Goal: Task Accomplishment & Management: Manage account settings

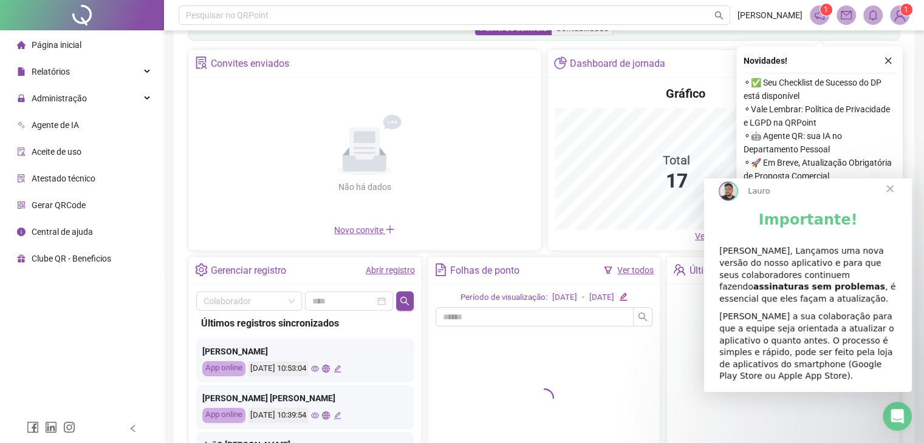
scroll to position [61, 0]
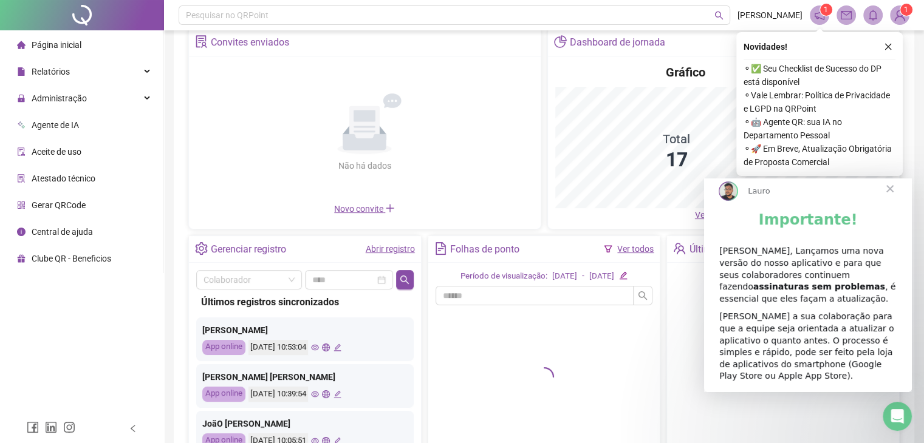
click at [889, 200] on span "Fechar" at bounding box center [890, 189] width 44 height 44
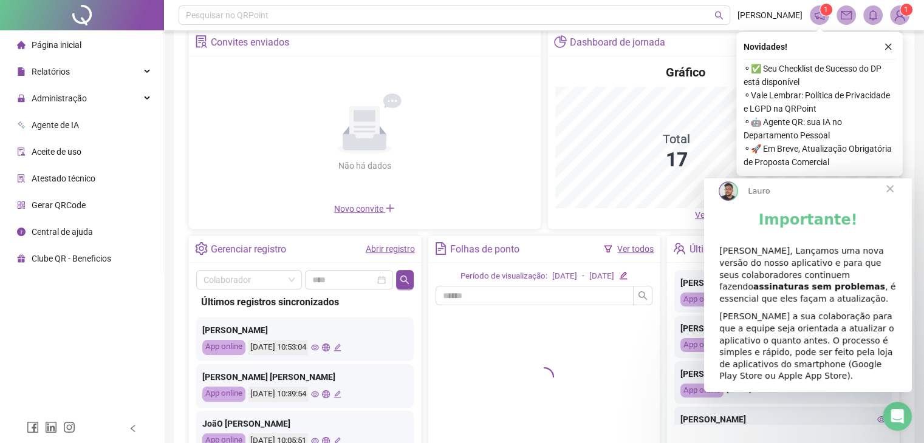
click at [896, 200] on span "Fechar" at bounding box center [890, 189] width 44 height 44
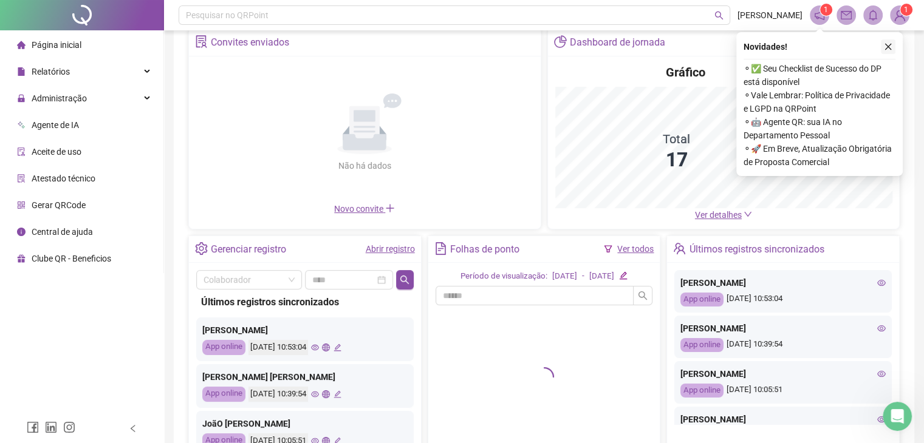
click at [886, 47] on icon "close" at bounding box center [887, 47] width 9 height 9
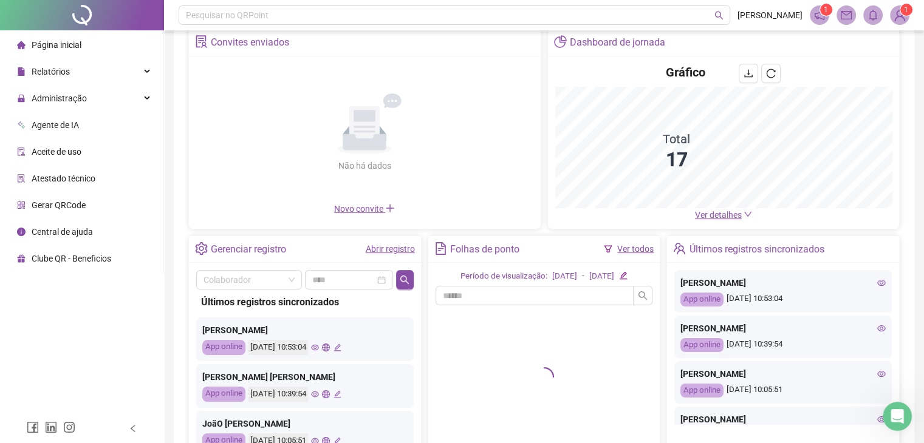
click at [902, 12] on sup "1" at bounding box center [906, 10] width 12 height 12
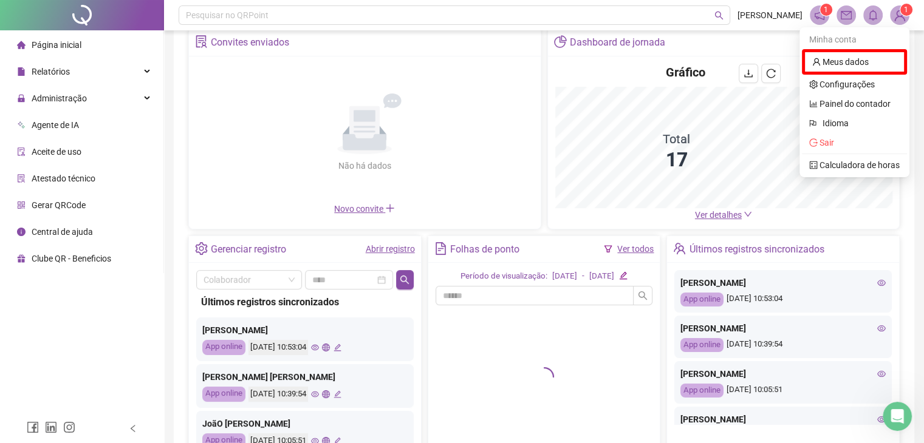
click at [912, 123] on div "Painel de controle Contabilidade Convites enviados Não há dados Não há dados No…" at bounding box center [544, 225] width 740 height 493
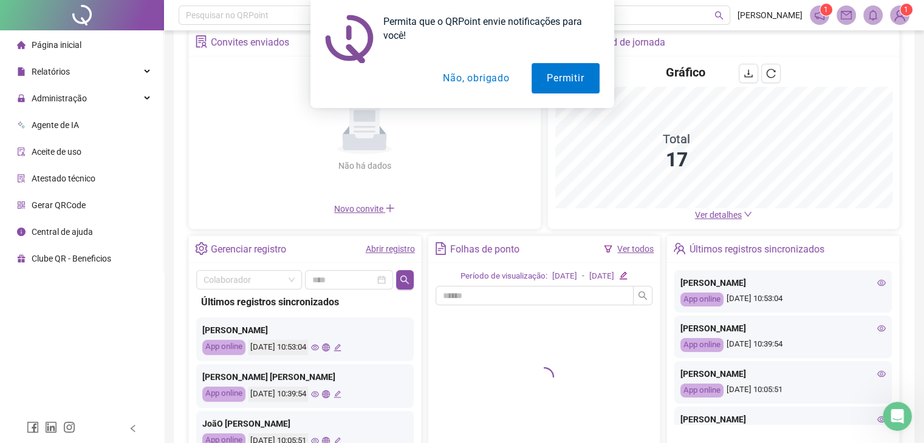
click at [824, 17] on div "Permita que o QRPoint envie notificações para você! Permitir Não, obrigado" at bounding box center [462, 54] width 924 height 108
click at [545, 81] on button "Permitir" at bounding box center [564, 78] width 67 height 30
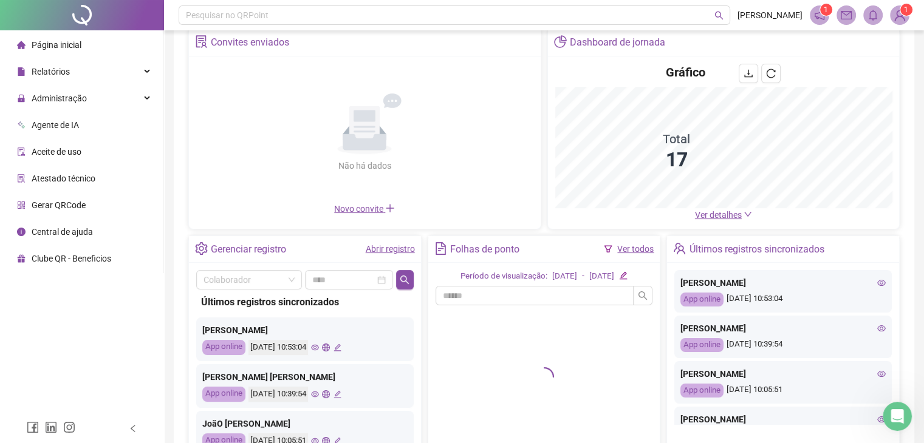
click at [817, 15] on icon "notification" at bounding box center [819, 15] width 11 height 11
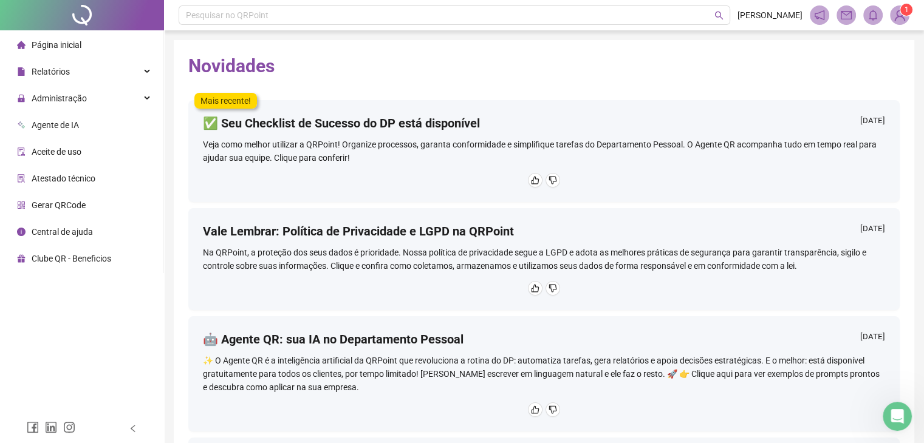
click at [63, 47] on span "Página inicial" at bounding box center [57, 45] width 50 height 10
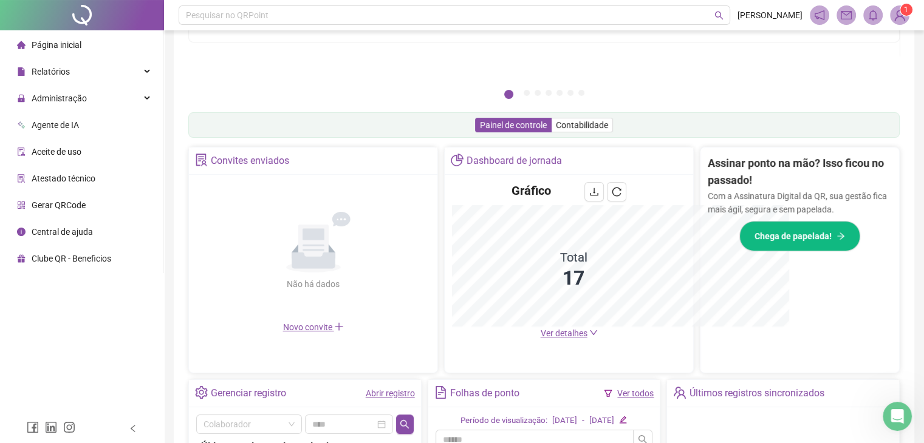
scroll to position [300, 0]
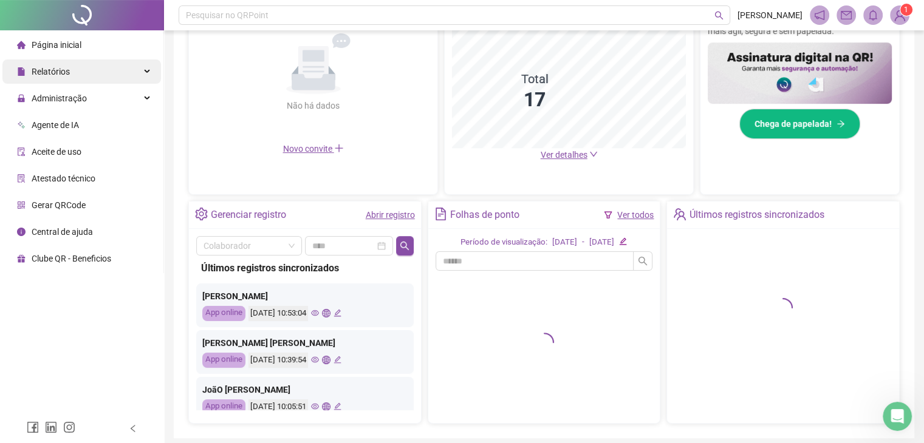
click at [73, 64] on div "Relatórios" at bounding box center [81, 72] width 158 height 24
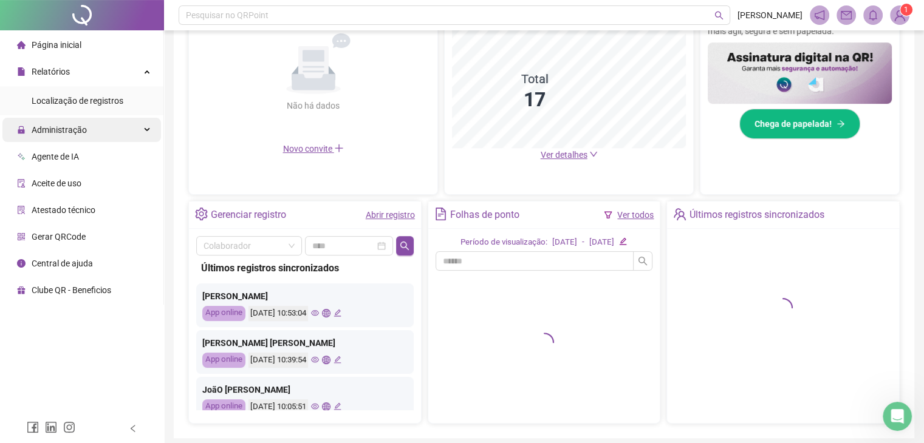
click at [73, 129] on span "Administração" at bounding box center [59, 130] width 55 height 10
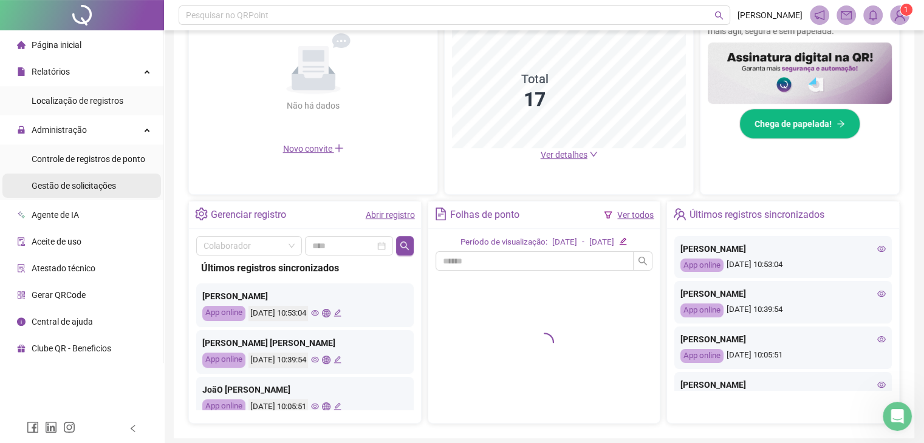
click at [75, 186] on span "Gestão de solicitações" at bounding box center [74, 186] width 84 height 10
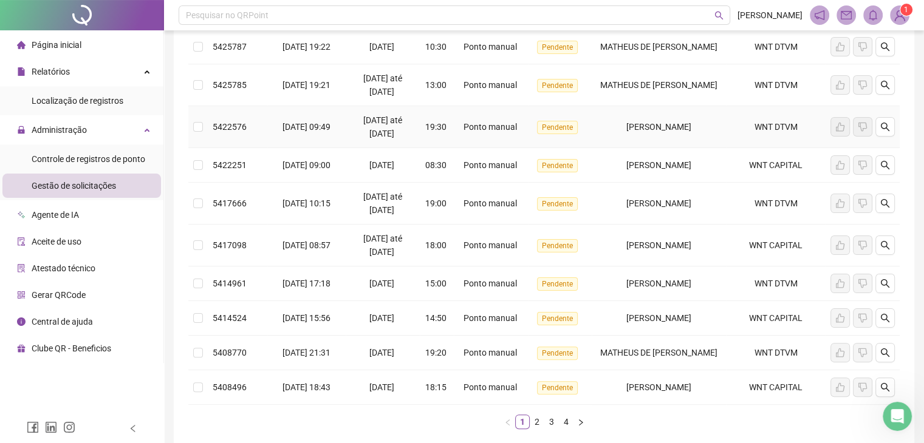
scroll to position [296, 0]
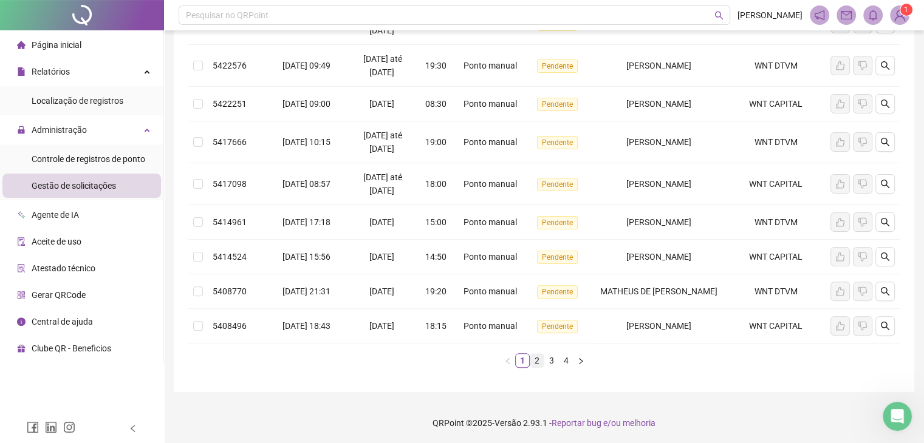
click at [537, 365] on link "2" at bounding box center [536, 360] width 13 height 13
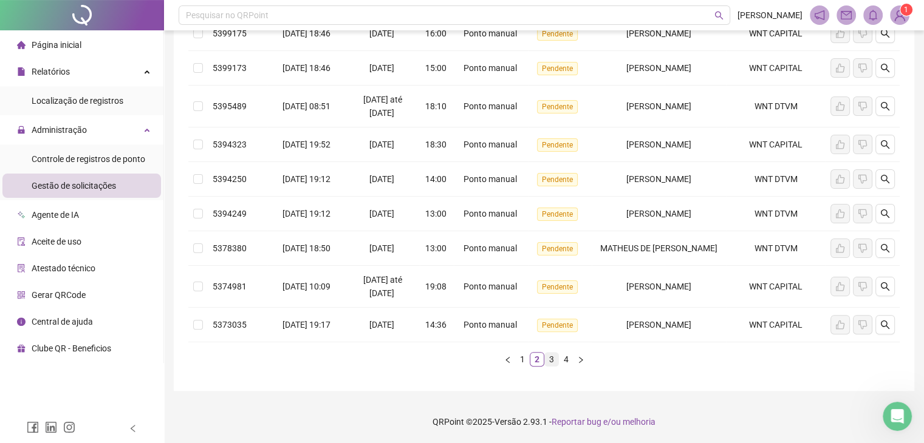
scroll to position [281, 0]
click at [548, 363] on link "3" at bounding box center [551, 360] width 13 height 13
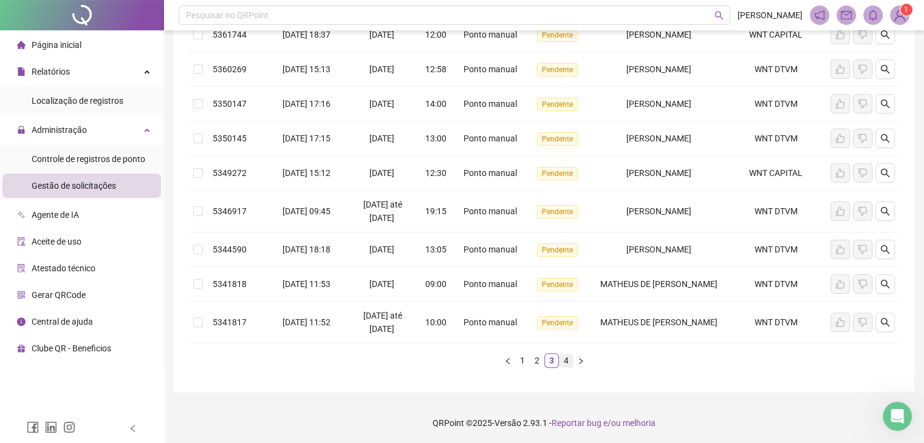
click at [564, 363] on link "4" at bounding box center [565, 360] width 13 height 13
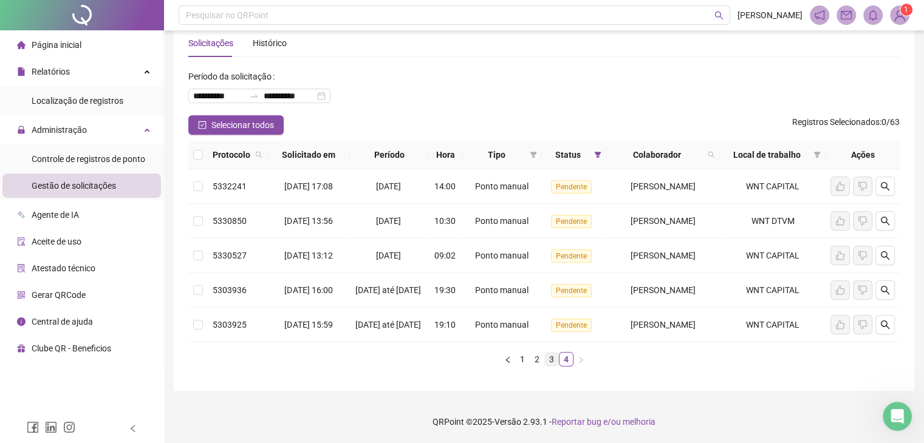
click at [554, 363] on link "3" at bounding box center [551, 359] width 13 height 13
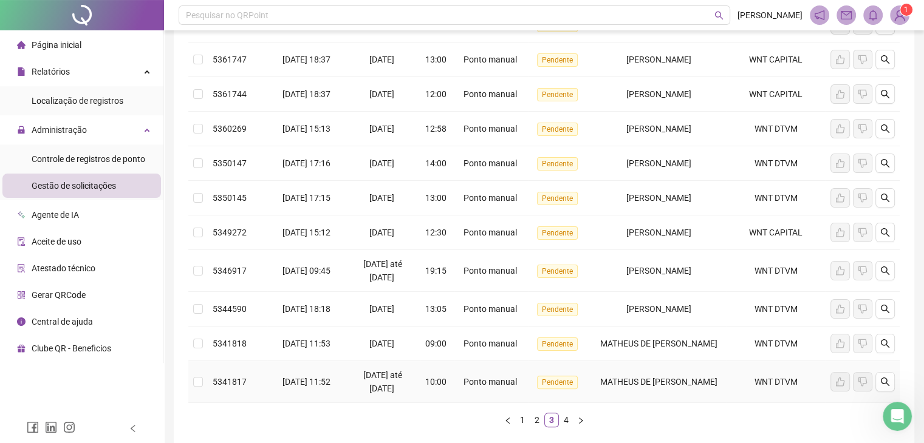
scroll to position [281, 0]
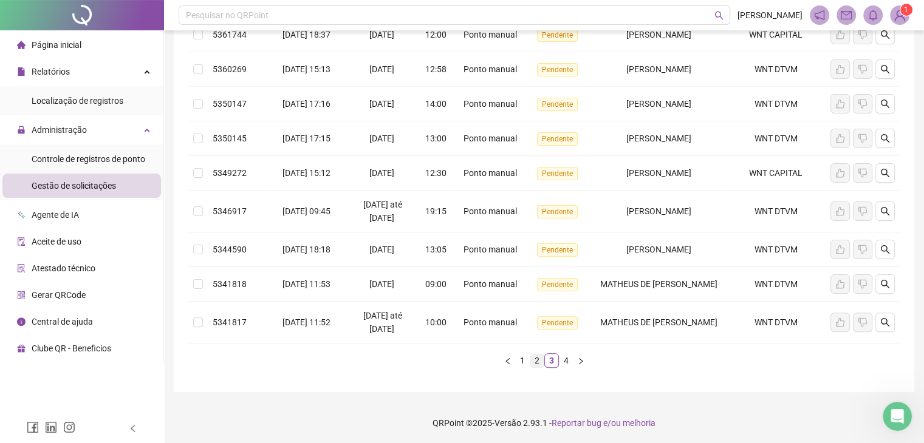
click at [538, 357] on link "2" at bounding box center [536, 360] width 13 height 13
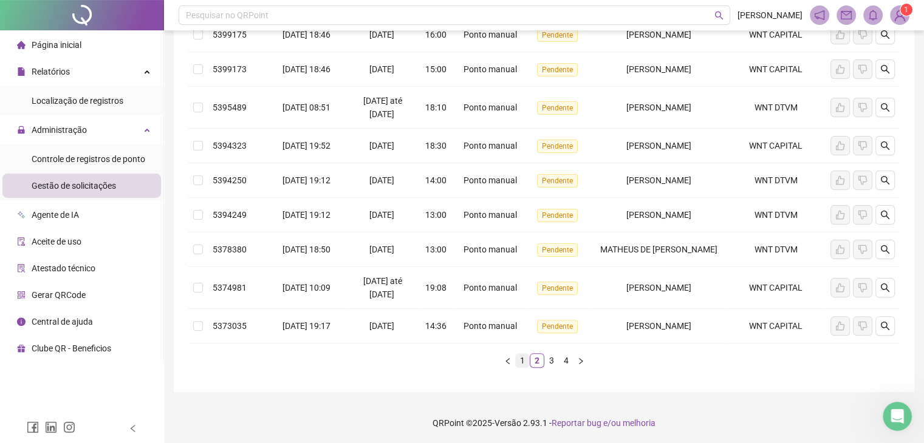
click at [520, 360] on link "1" at bounding box center [522, 360] width 13 height 13
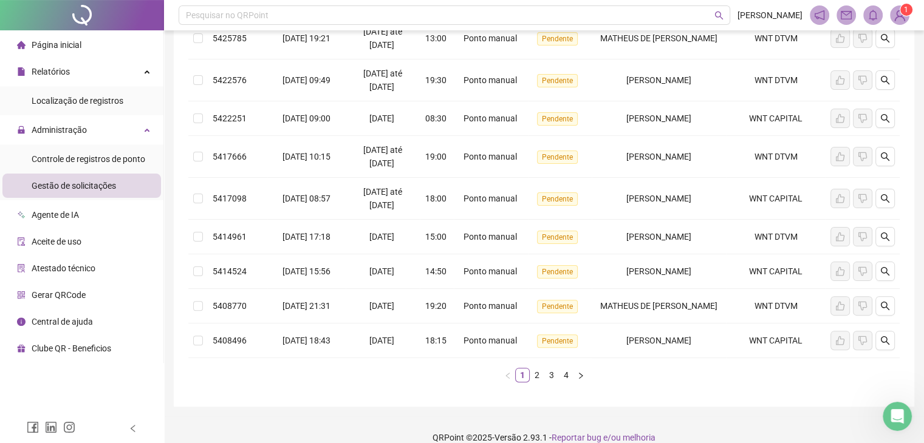
click at [59, 44] on span "Página inicial" at bounding box center [57, 45] width 50 height 10
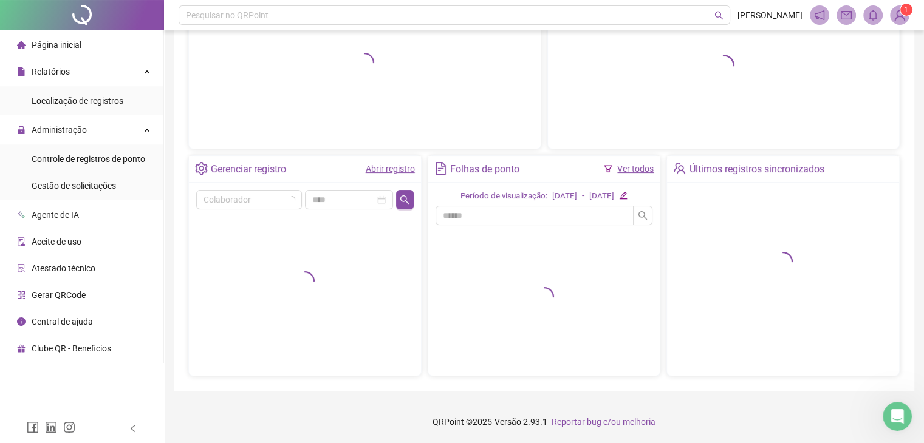
scroll to position [140, 0]
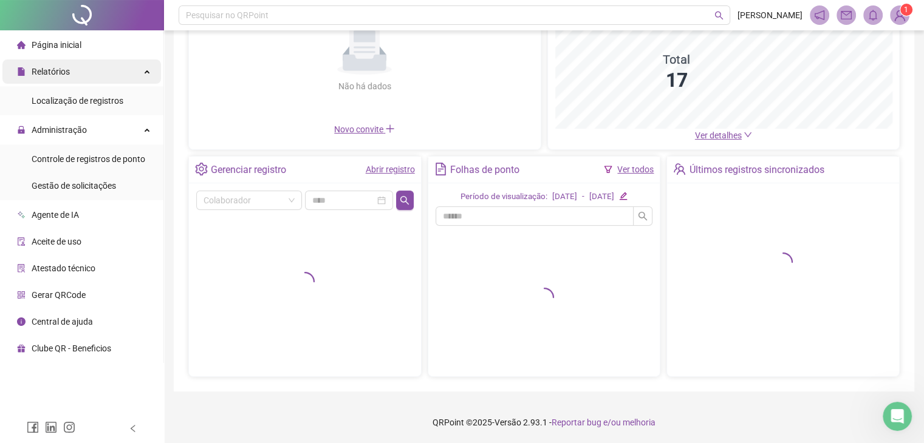
click at [69, 69] on div "Relatórios" at bounding box center [81, 72] width 158 height 24
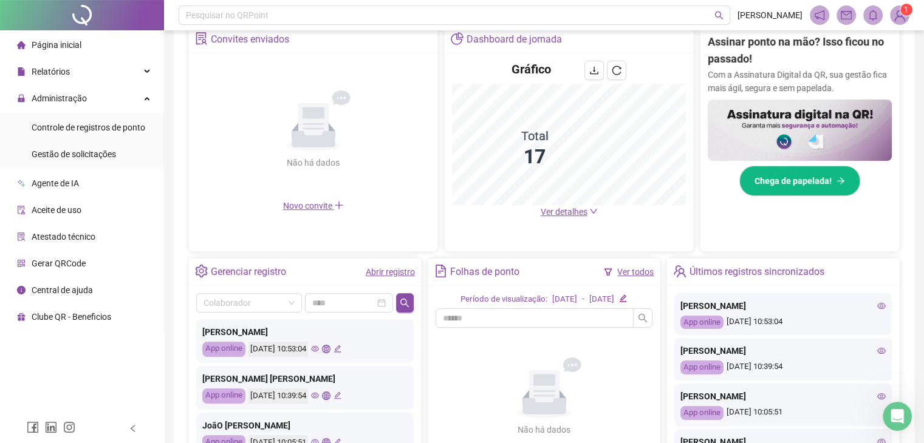
scroll to position [0, 0]
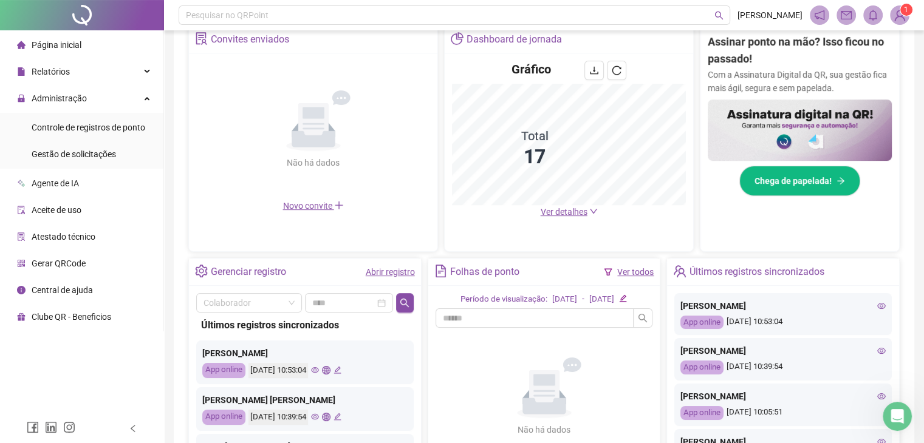
click at [330, 371] on icon "global" at bounding box center [326, 370] width 8 height 8
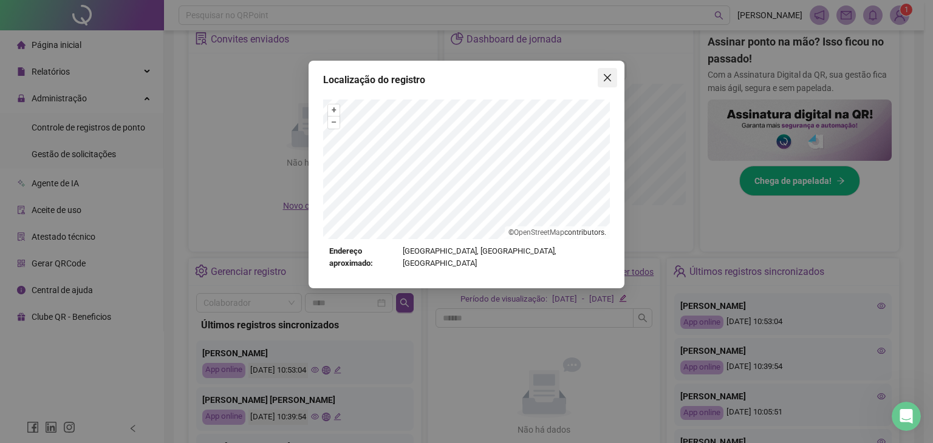
click at [609, 78] on icon "close" at bounding box center [607, 78] width 10 height 10
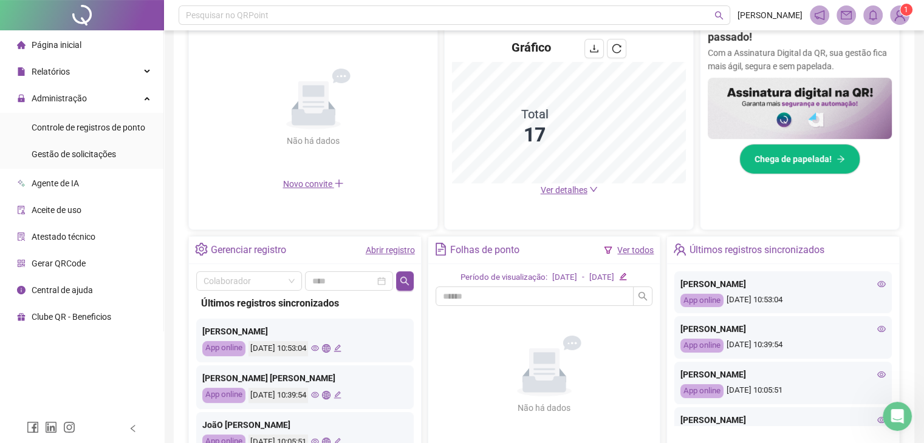
scroll to position [304, 0]
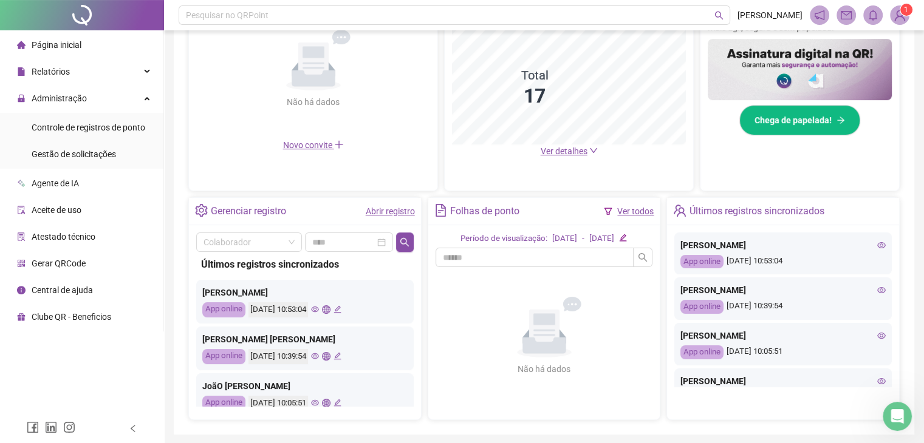
click at [330, 356] on icon "global" at bounding box center [326, 356] width 8 height 8
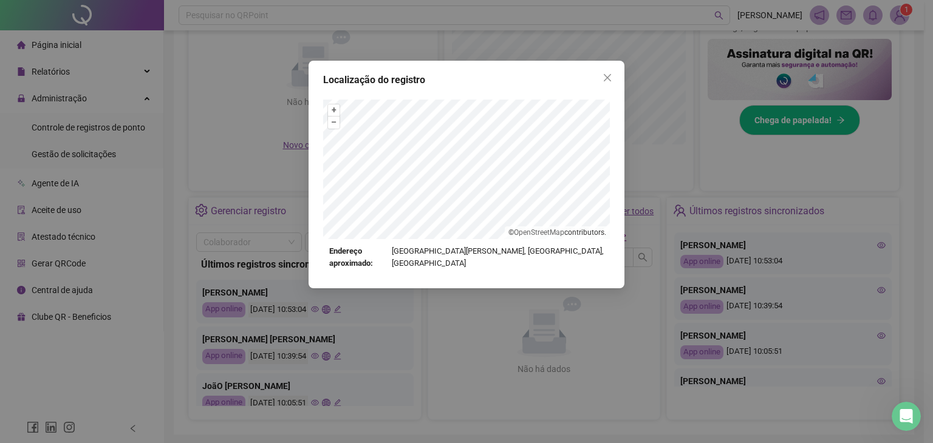
click at [471, 126] on div at bounding box center [466, 170] width 287 height 140
click at [605, 76] on icon "close" at bounding box center [607, 77] width 7 height 7
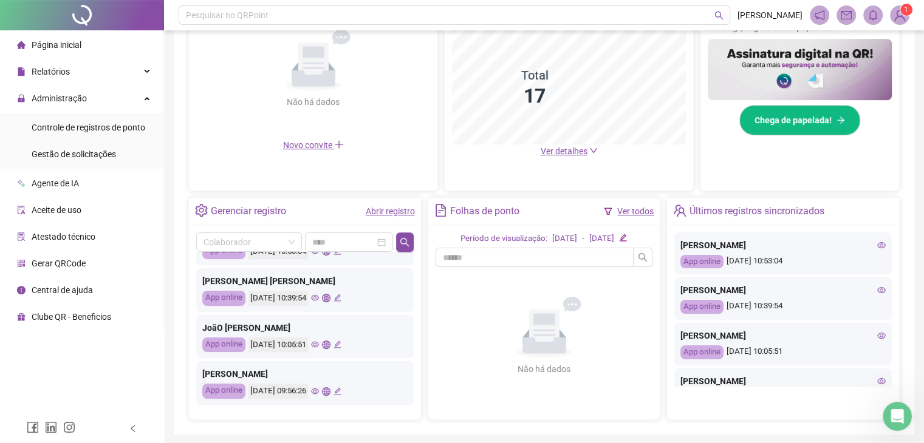
scroll to position [69, 0]
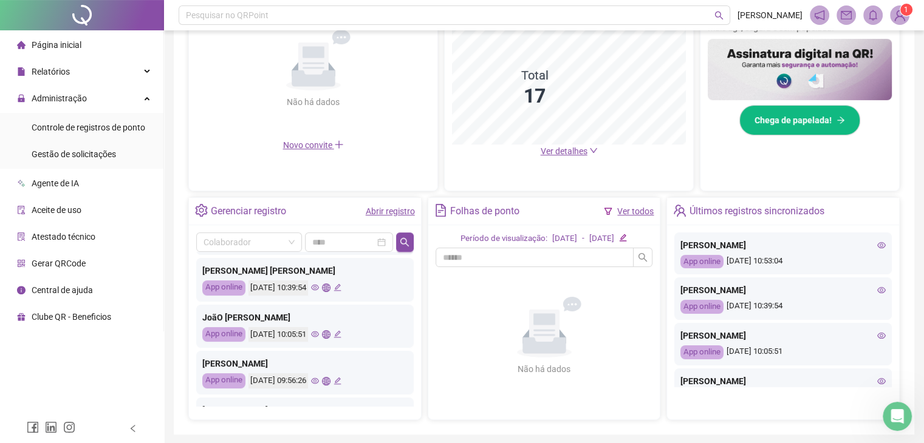
click at [330, 290] on icon "global" at bounding box center [326, 288] width 8 height 8
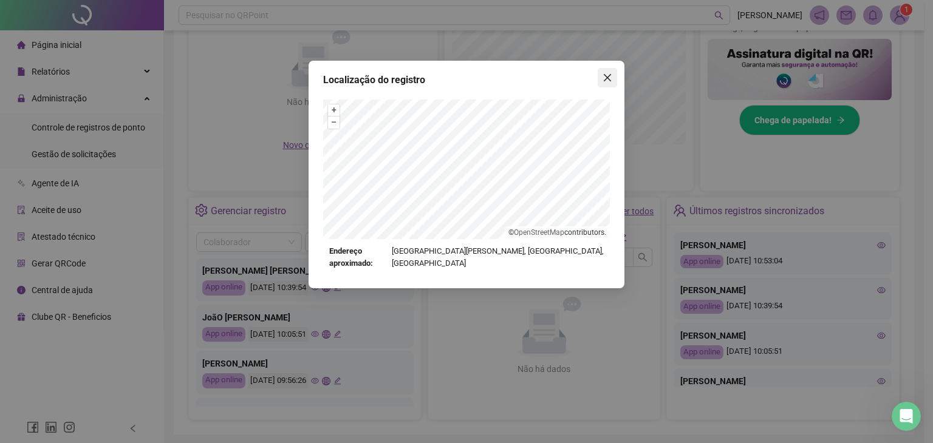
click at [611, 81] on icon "close" at bounding box center [607, 78] width 10 height 10
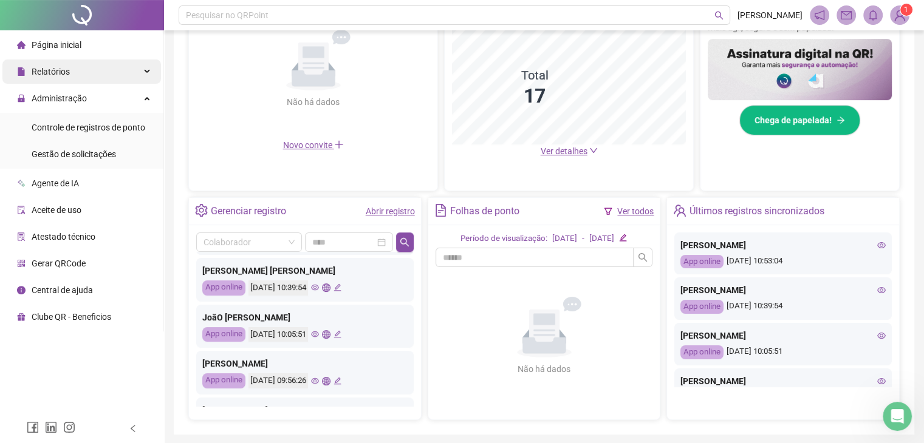
click at [134, 75] on div "Relatórios" at bounding box center [81, 72] width 158 height 24
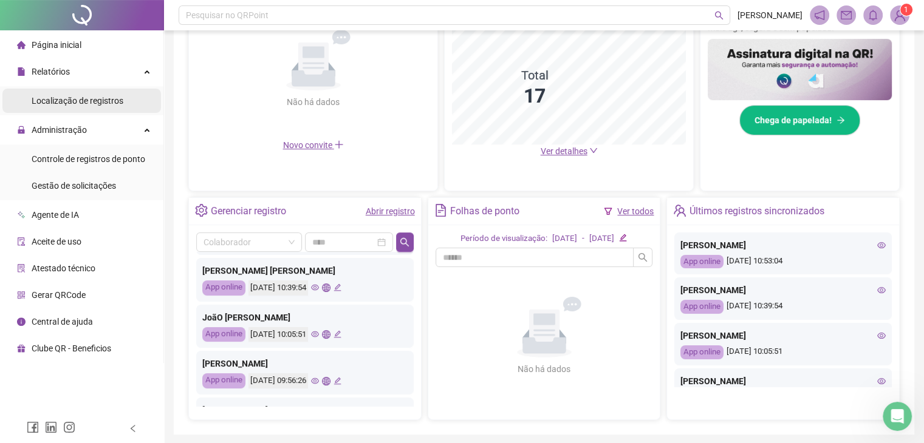
click at [136, 105] on li "Localização de registros" at bounding box center [81, 101] width 158 height 24
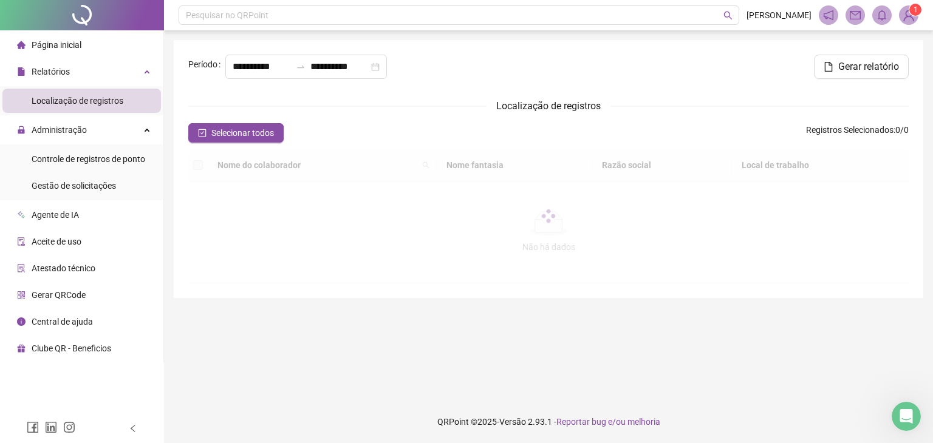
type input "**********"
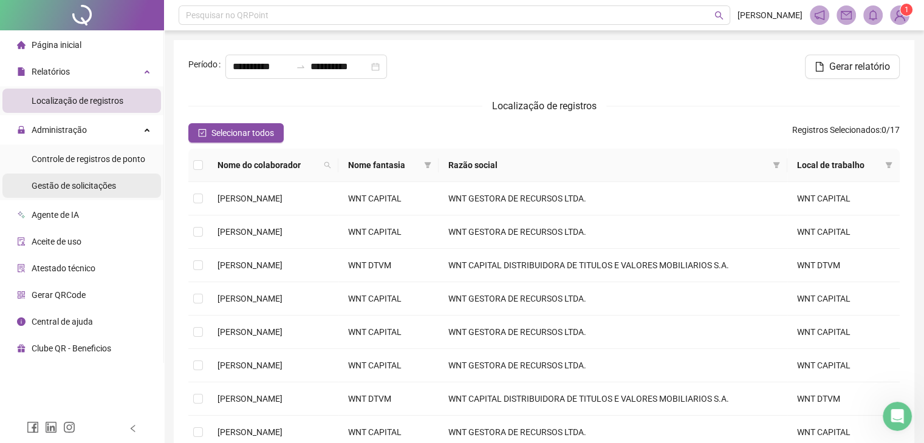
click at [113, 192] on div "Gestão de solicitações" at bounding box center [74, 186] width 84 height 24
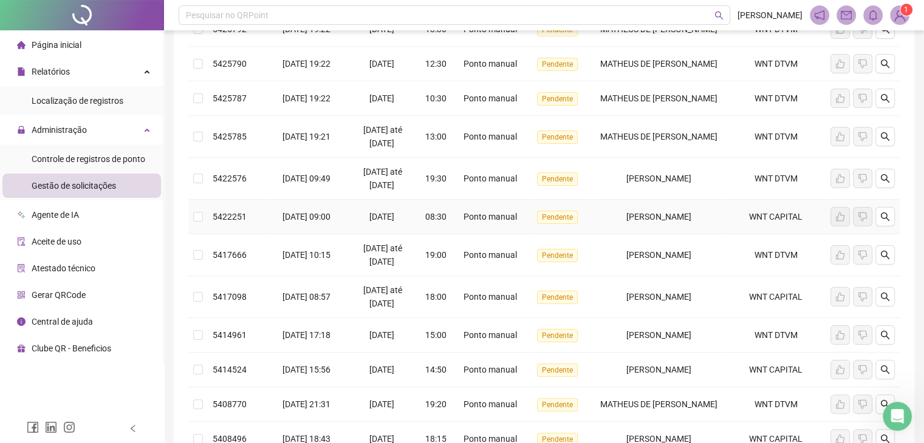
scroll to position [243, 0]
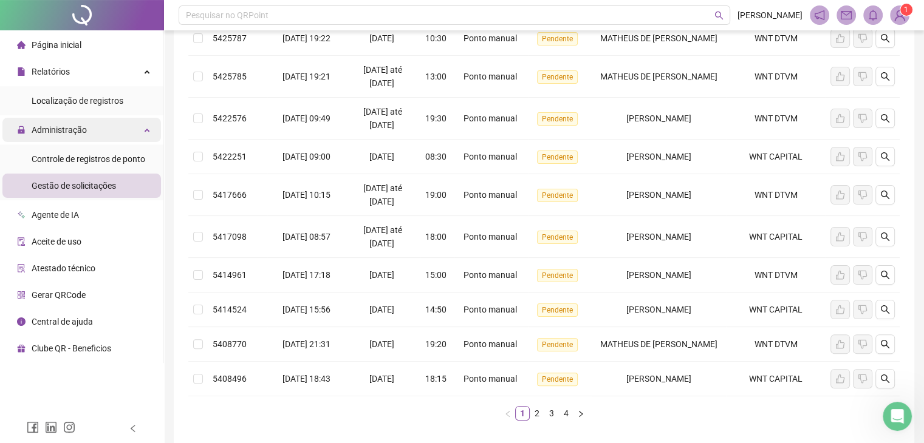
click at [86, 134] on div "Administração" at bounding box center [81, 130] width 158 height 24
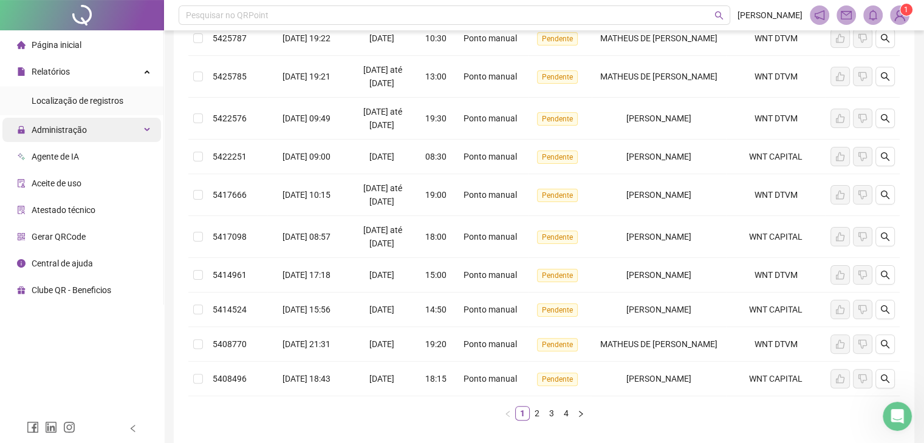
click at [86, 134] on div "Administração" at bounding box center [81, 130] width 158 height 24
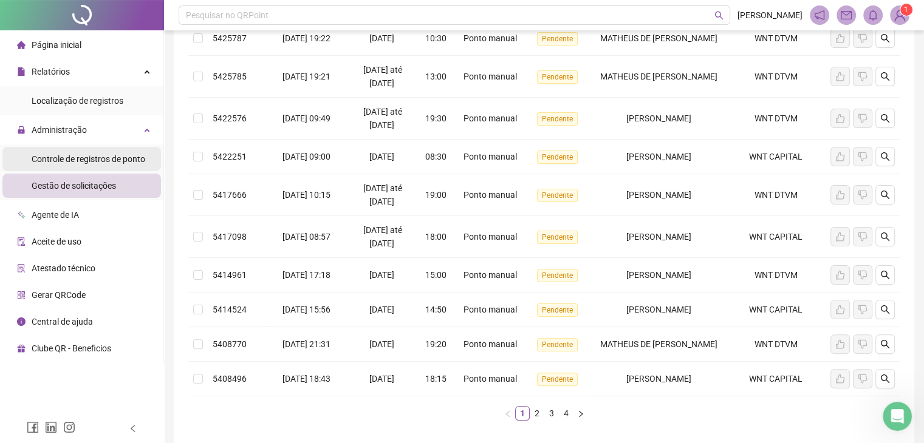
click at [99, 160] on span "Controle de registros de ponto" at bounding box center [89, 159] width 114 height 10
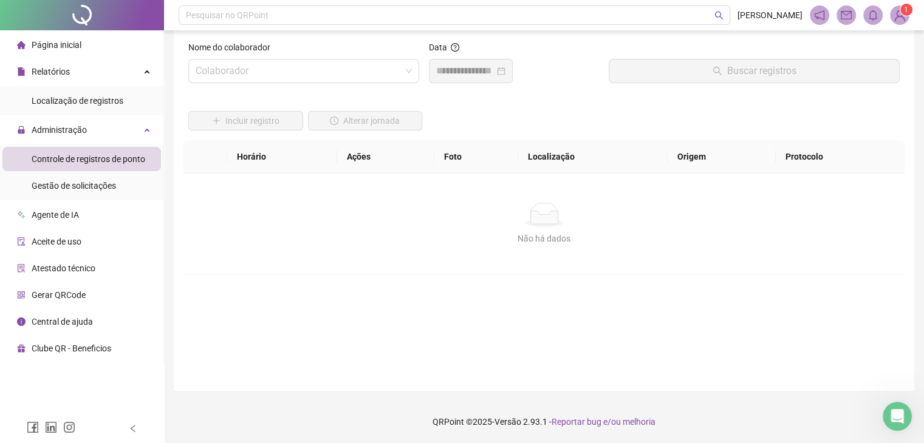
scroll to position [14, 0]
click at [403, 78] on span at bounding box center [304, 71] width 216 height 23
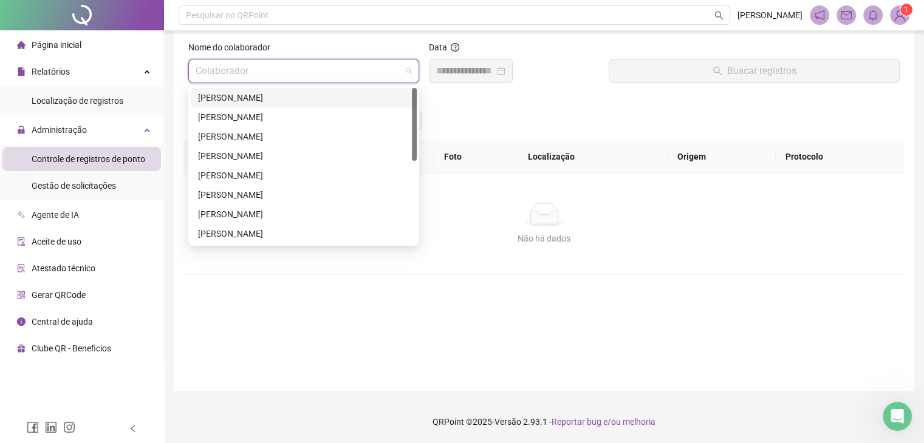
click at [283, 95] on div "[PERSON_NAME]" at bounding box center [303, 97] width 211 height 13
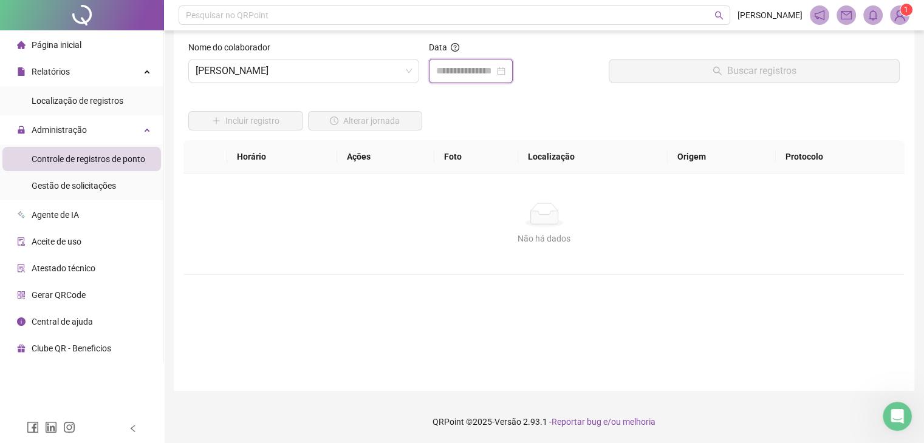
click at [485, 64] on input at bounding box center [465, 71] width 58 height 15
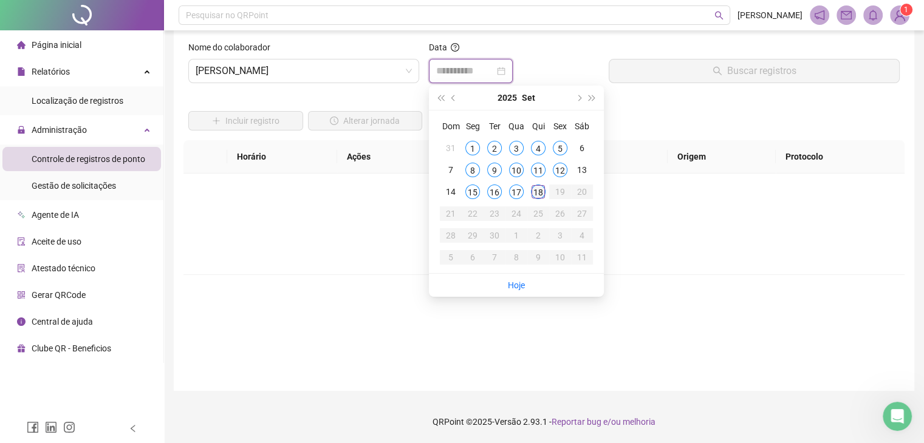
type input "**********"
click at [514, 168] on div "10" at bounding box center [516, 170] width 15 height 15
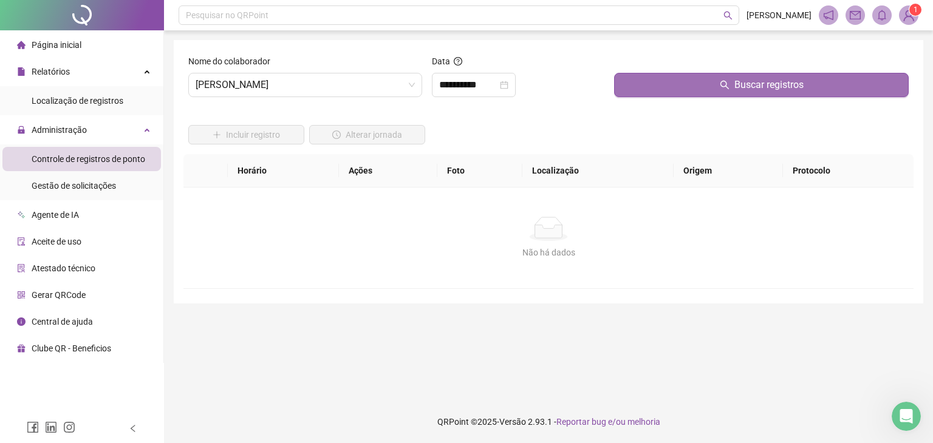
drag, startPoint x: 738, startPoint y: 78, endPoint x: 733, endPoint y: 82, distance: 6.5
click at [738, 78] on span "Buscar registros" at bounding box center [768, 85] width 69 height 15
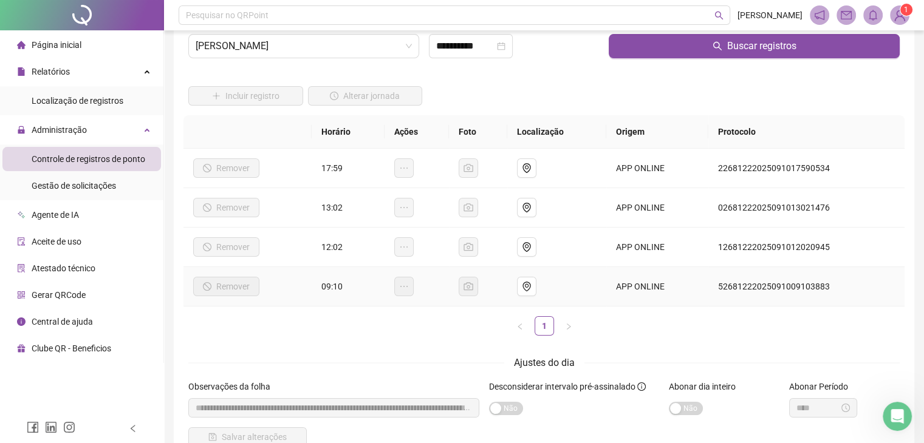
scroll to position [61, 0]
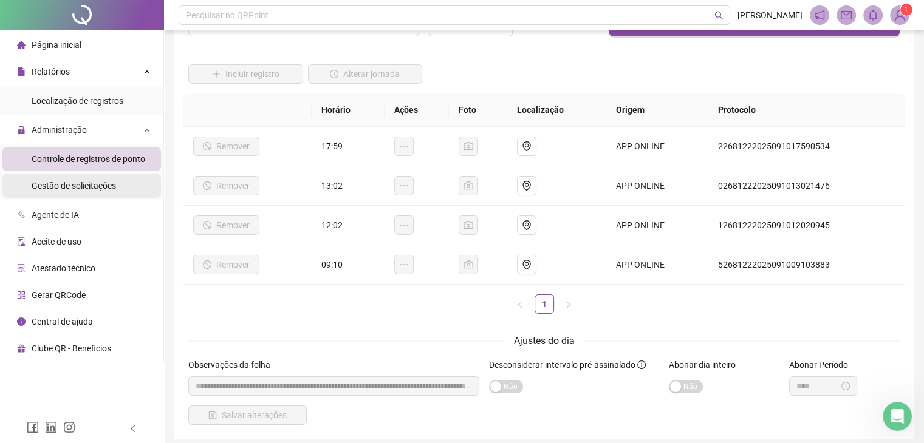
click at [121, 194] on li "Gestão de solicitações" at bounding box center [81, 186] width 158 height 24
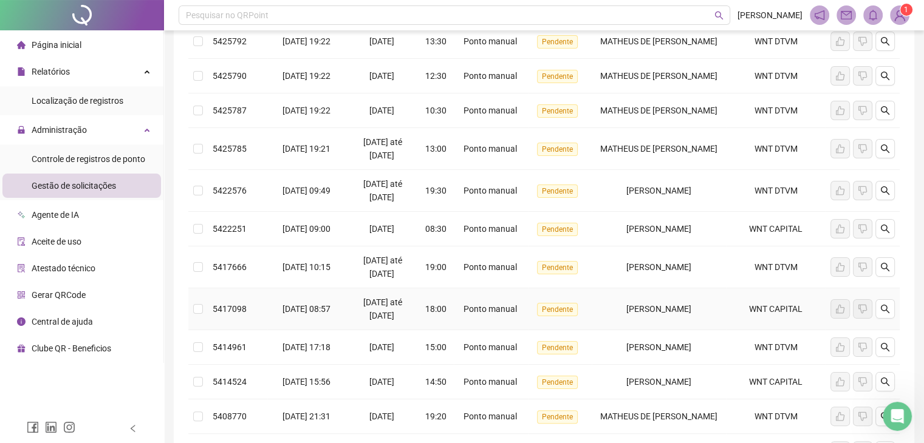
scroll to position [296, 0]
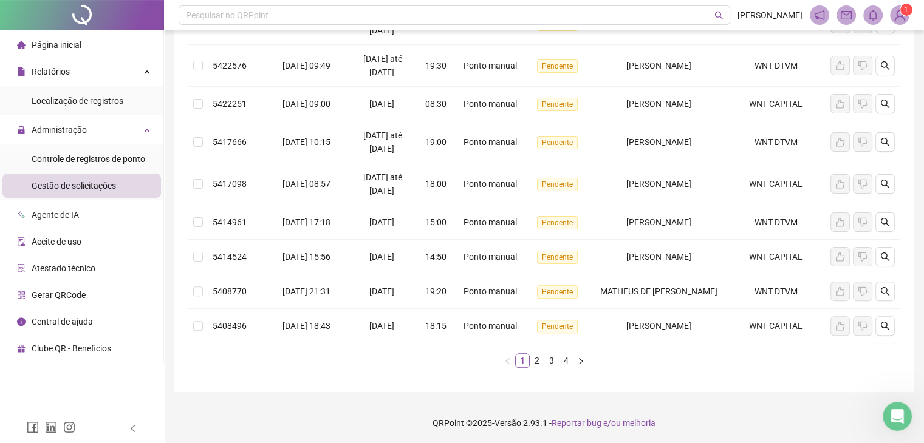
click at [536, 367] on div "Protocolo Solicitado em Período Hora Tipo Status Colaborador Local de trabalho …" at bounding box center [543, 124] width 711 height 507
click at [534, 361] on link "2" at bounding box center [536, 360] width 13 height 13
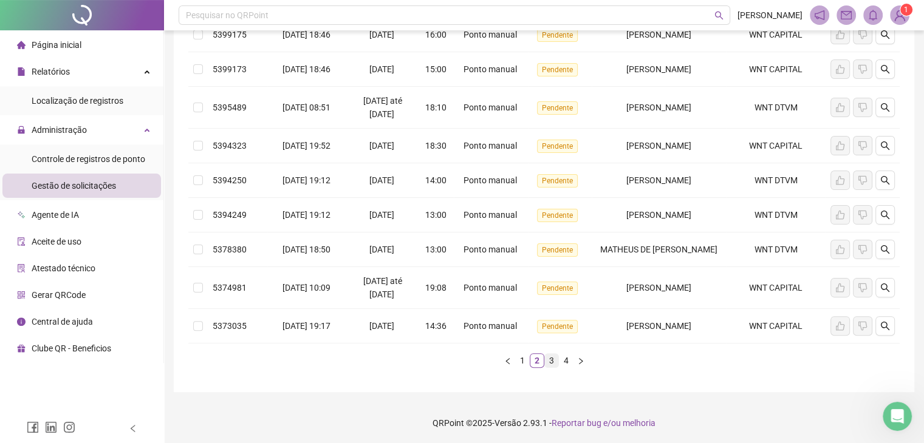
click at [545, 361] on link "3" at bounding box center [551, 360] width 13 height 13
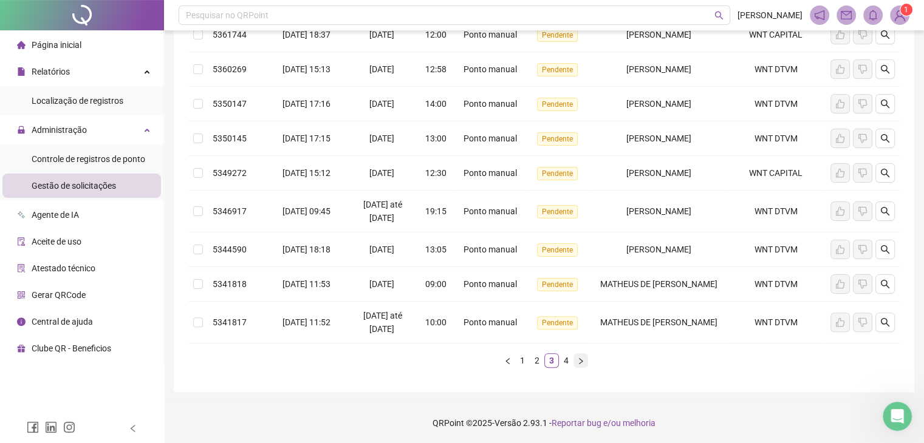
click at [576, 366] on button "button" at bounding box center [580, 360] width 15 height 15
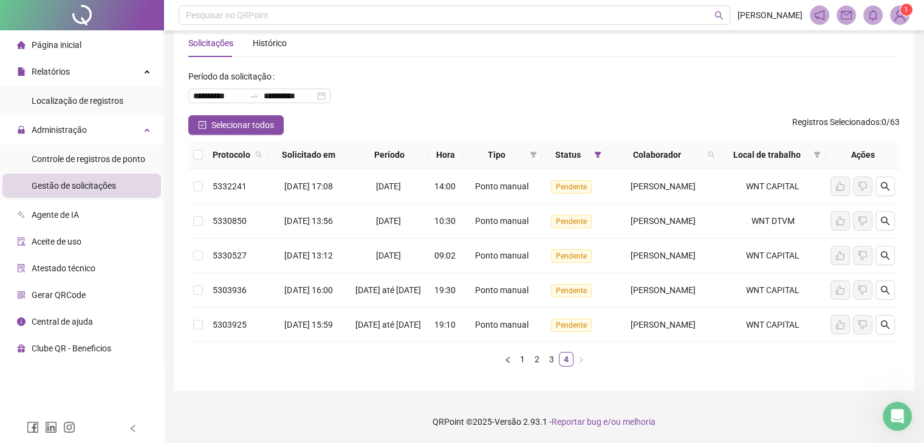
scroll to position [39, 0]
click at [553, 362] on link "3" at bounding box center [551, 359] width 13 height 13
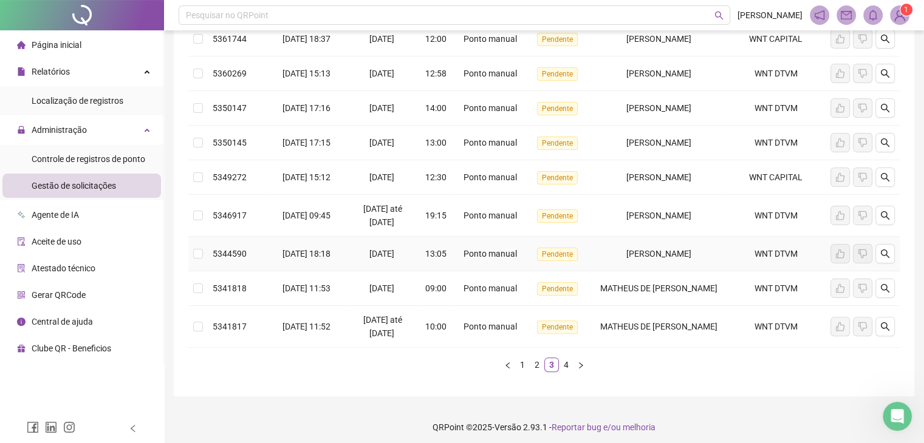
scroll to position [281, 0]
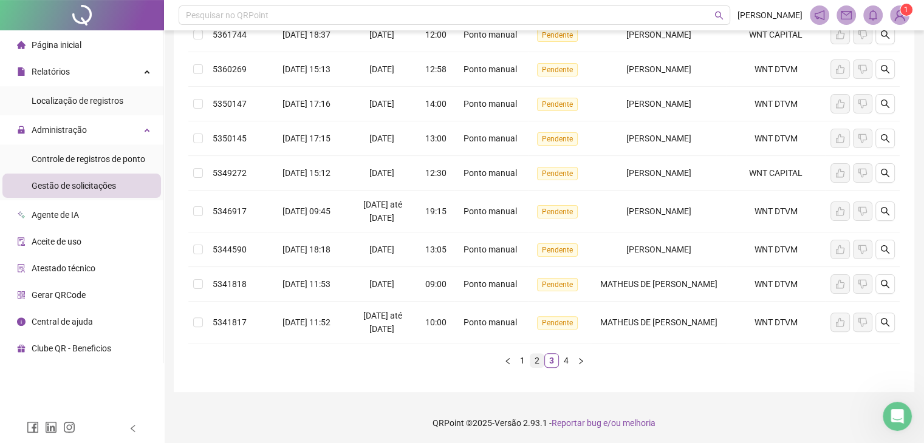
click at [534, 360] on link "2" at bounding box center [536, 360] width 13 height 13
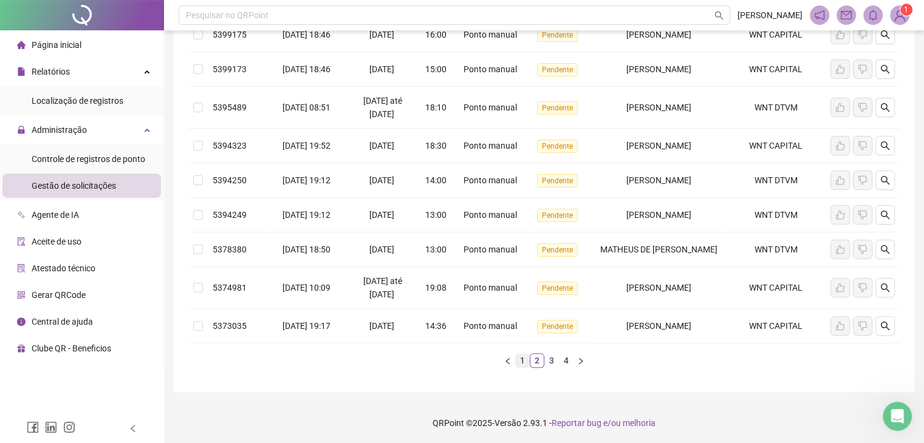
click at [525, 361] on link "1" at bounding box center [522, 360] width 13 height 13
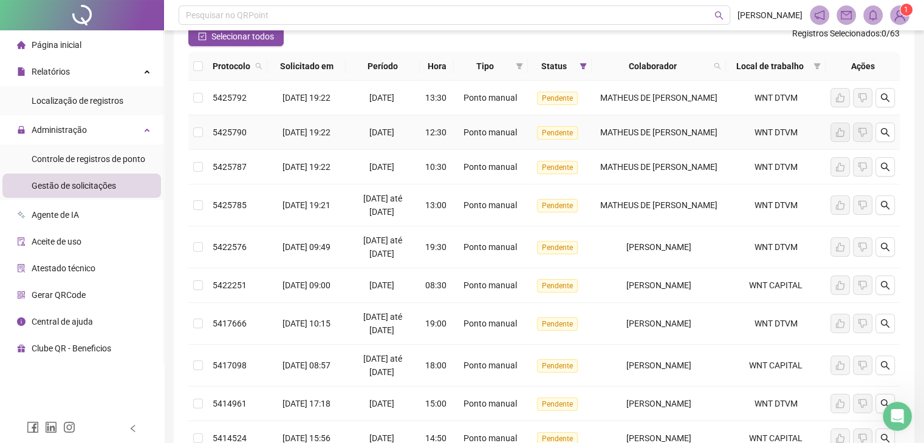
scroll to position [114, 0]
click at [720, 67] on icon "search" at bounding box center [716, 66] width 7 height 7
type input "*******"
click at [638, 112] on span "Buscar" at bounding box center [643, 114] width 27 height 13
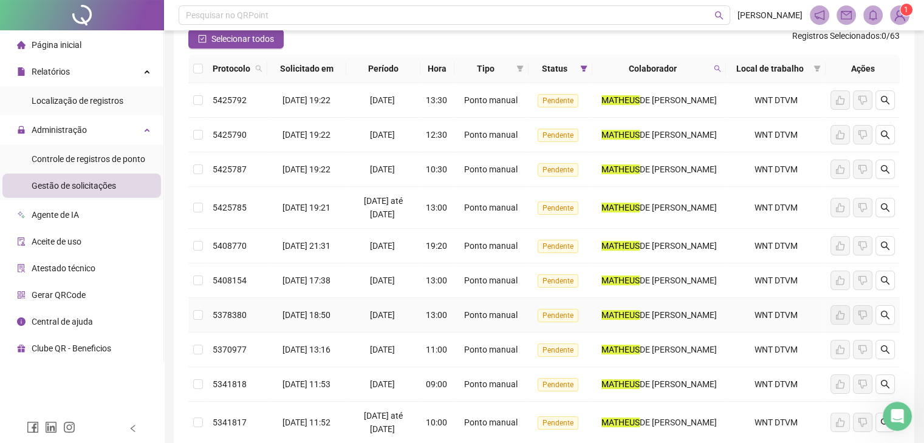
scroll to position [90, 0]
